Goal: Find specific page/section: Find specific page/section

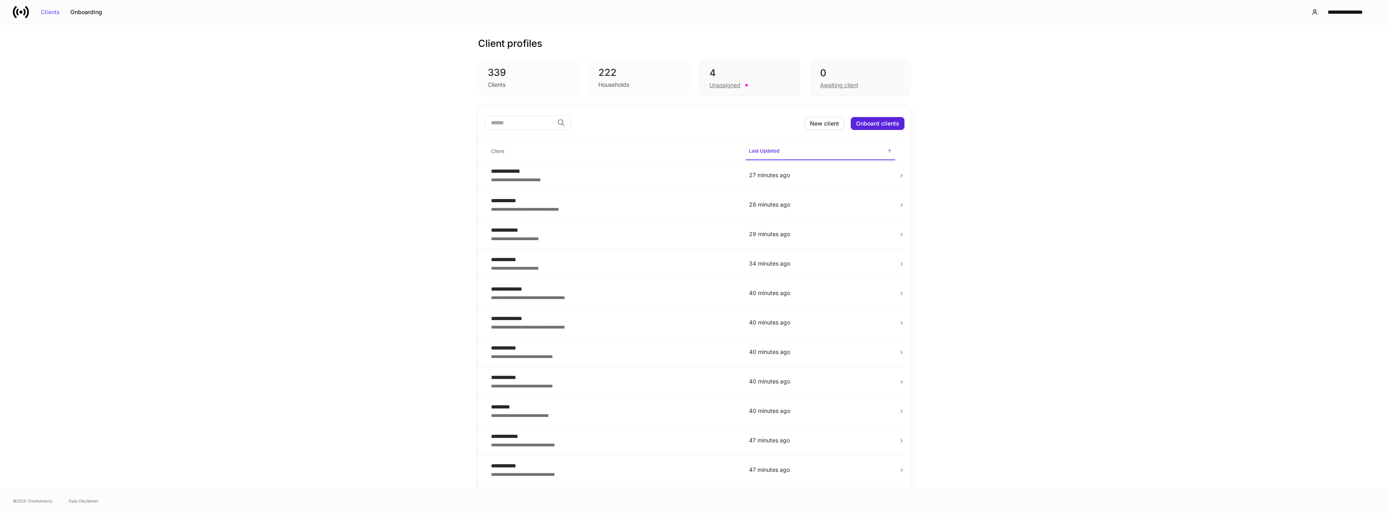
click at [531, 123] on input "search" at bounding box center [519, 122] width 69 height 15
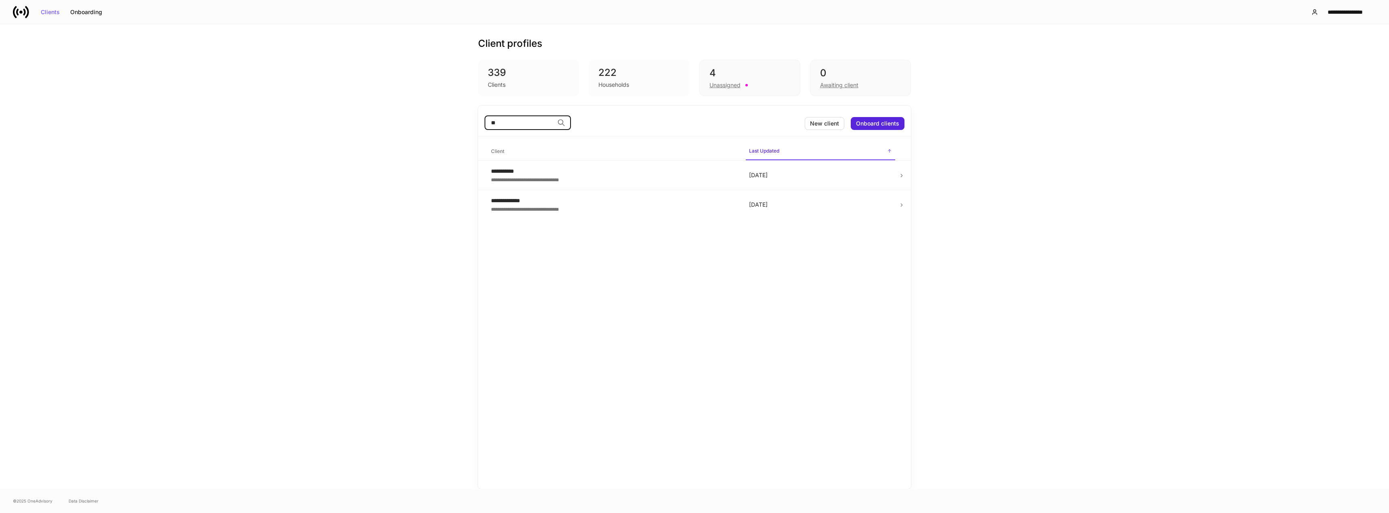
type input "*"
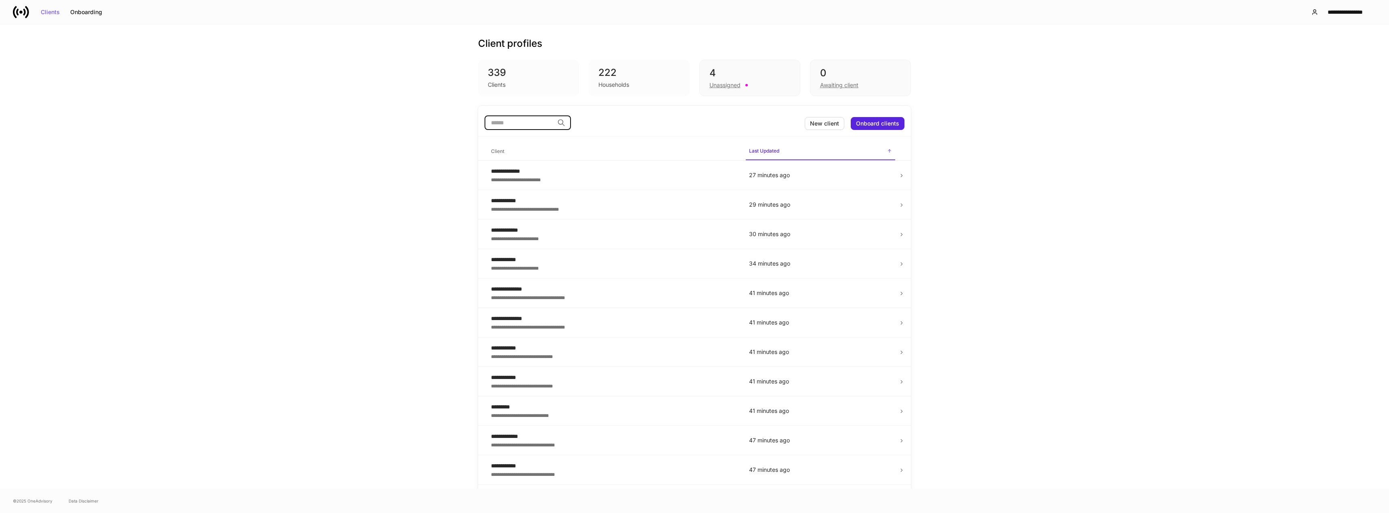
type input "*"
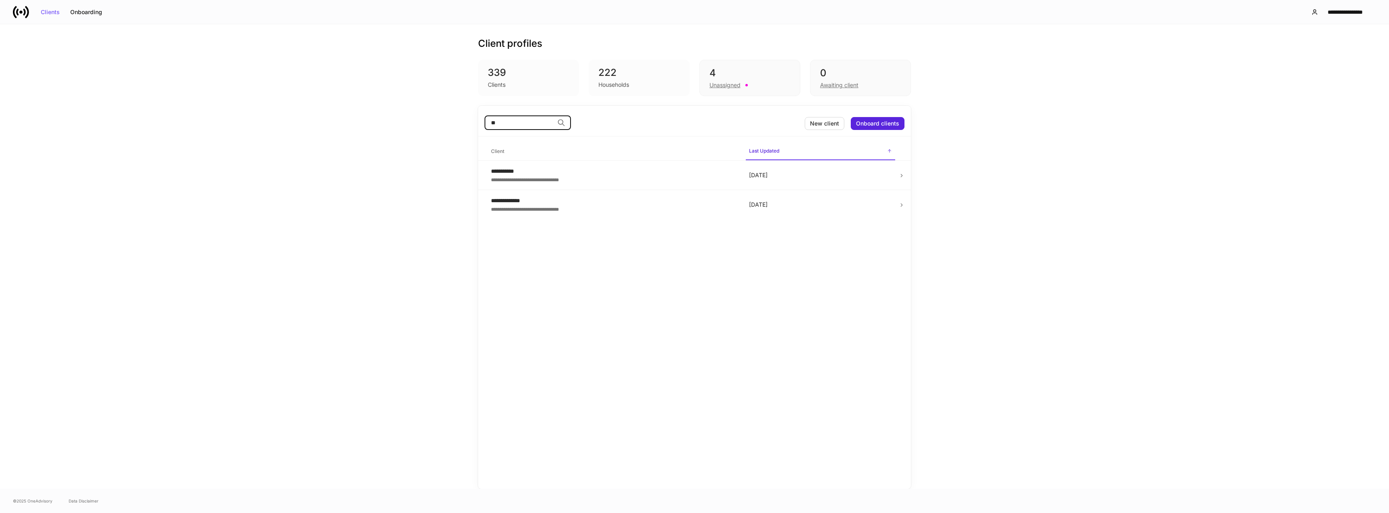
type input "*"
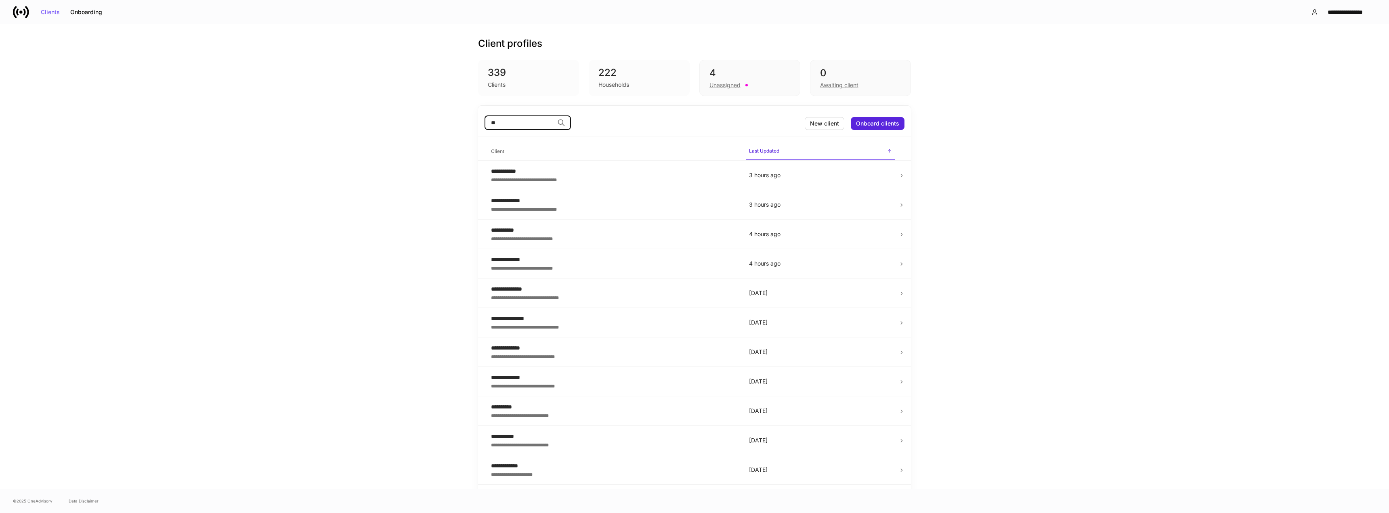
type input "*"
click at [520, 125] on input "search" at bounding box center [519, 122] width 69 height 15
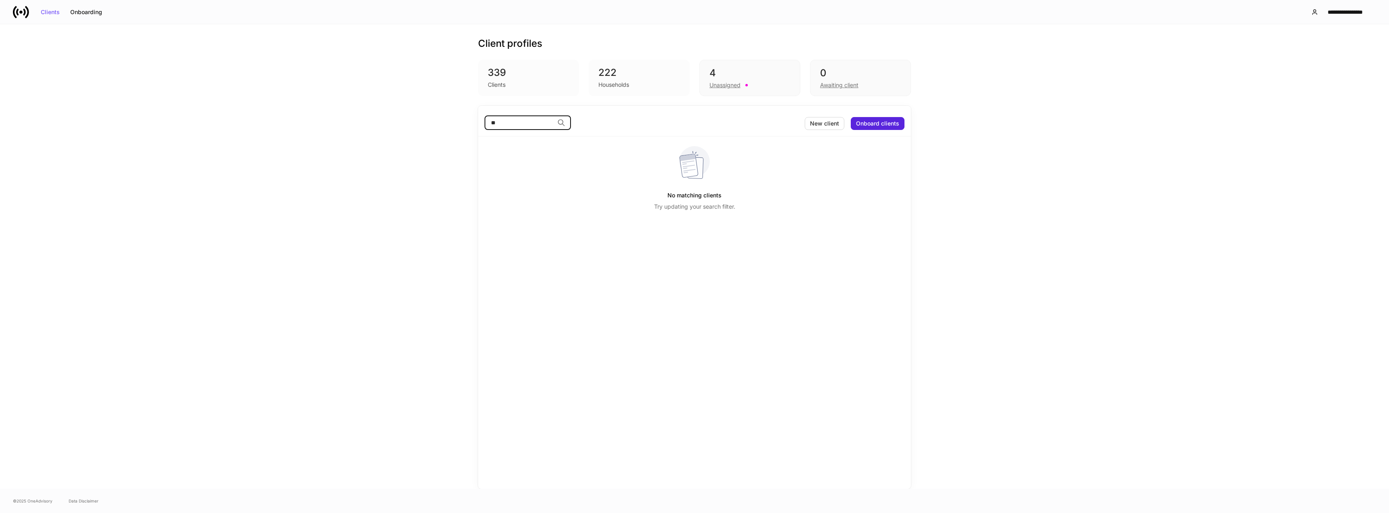
type input "*"
type input "****"
click at [556, 180] on div "**********" at bounding box center [613, 179] width 245 height 8
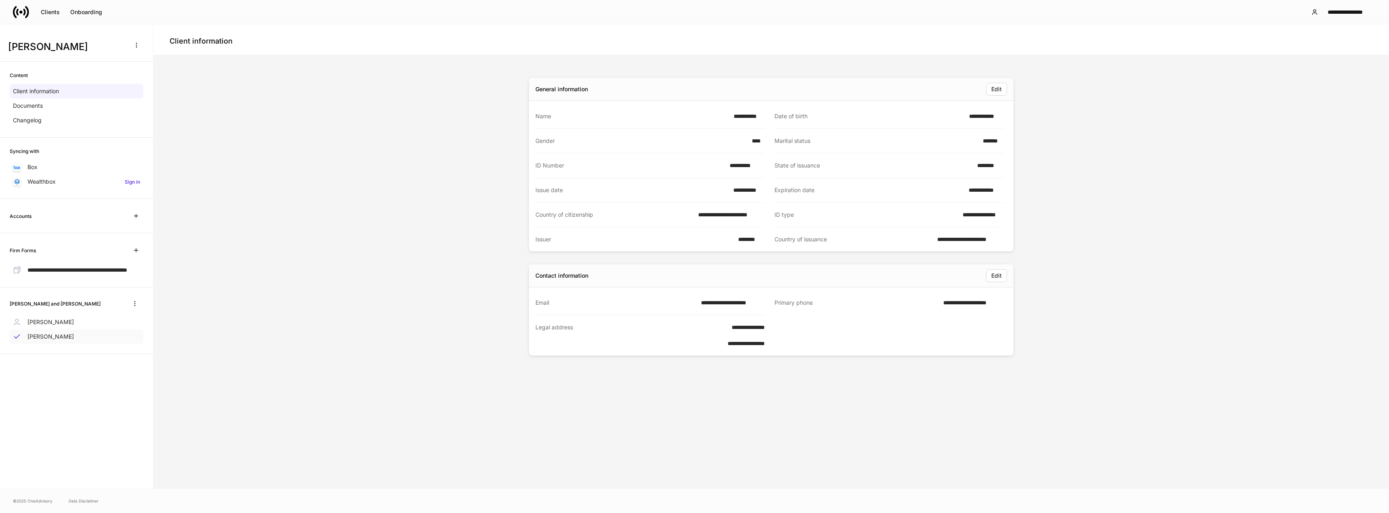
click at [78, 344] on div "[PERSON_NAME]" at bounding box center [77, 337] width 134 height 15
click at [78, 330] on div "[PERSON_NAME]" at bounding box center [77, 322] width 134 height 15
click at [76, 342] on div "[PERSON_NAME]" at bounding box center [77, 337] width 134 height 15
